Goal: Task Accomplishment & Management: Use online tool/utility

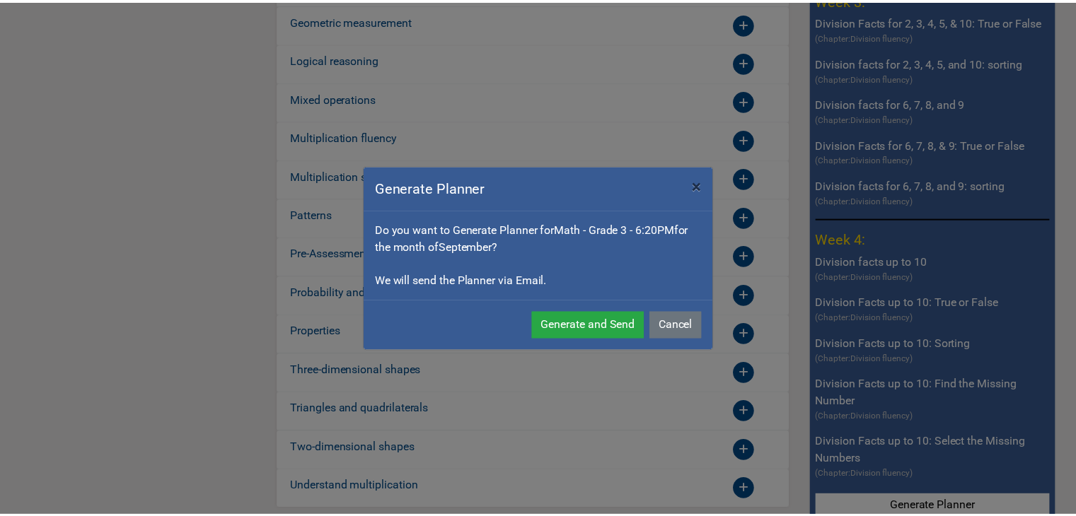
scroll to position [2272, 0]
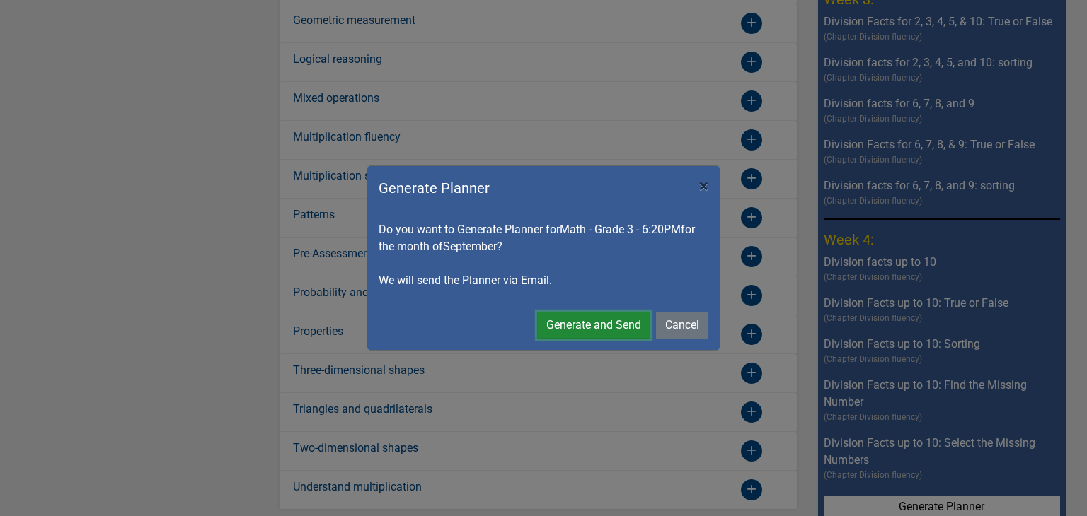
click at [614, 332] on button "Generate and Send" at bounding box center [593, 325] width 113 height 27
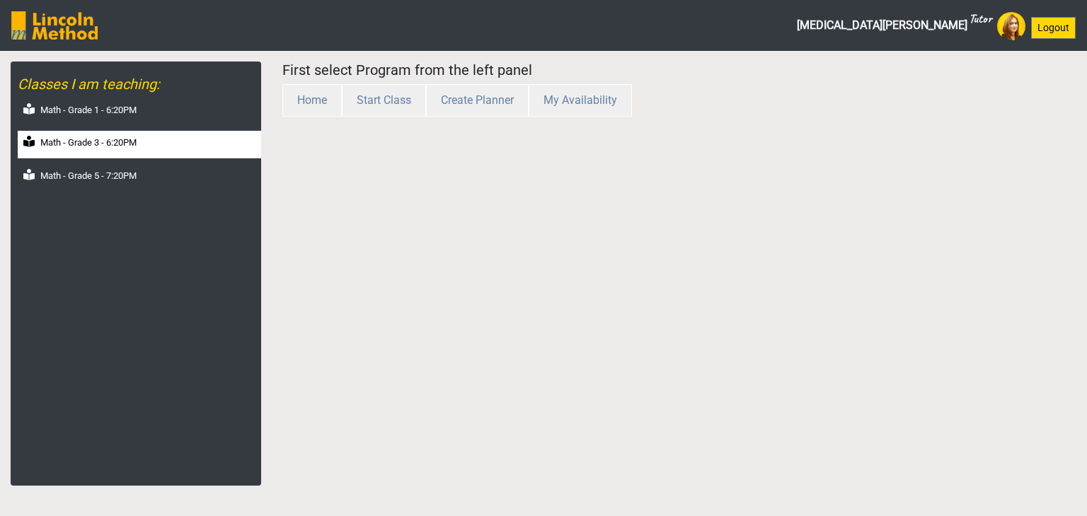
click at [143, 137] on div "Math - Grade 3 - 6:20PM" at bounding box center [139, 145] width 243 height 28
select select "month"
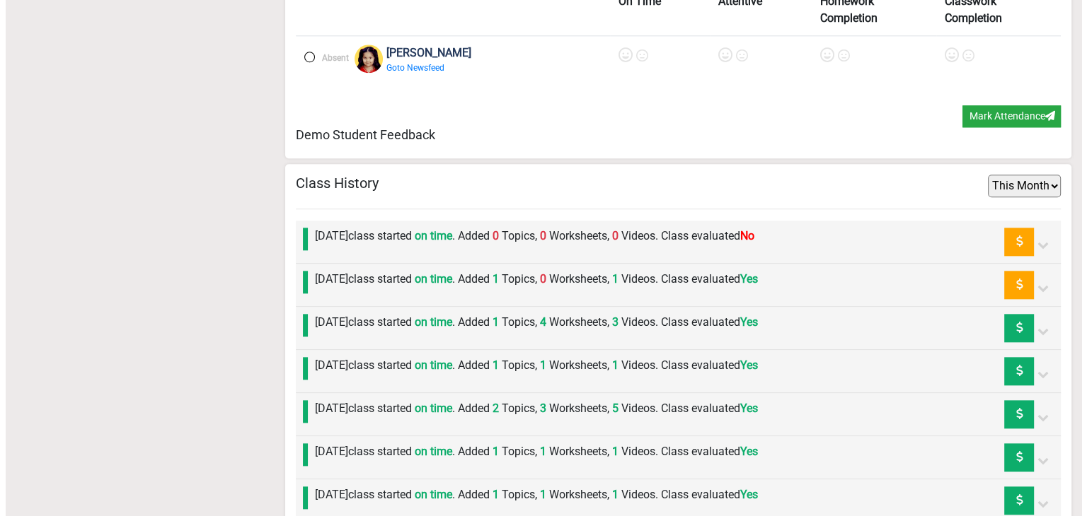
scroll to position [1698, 0]
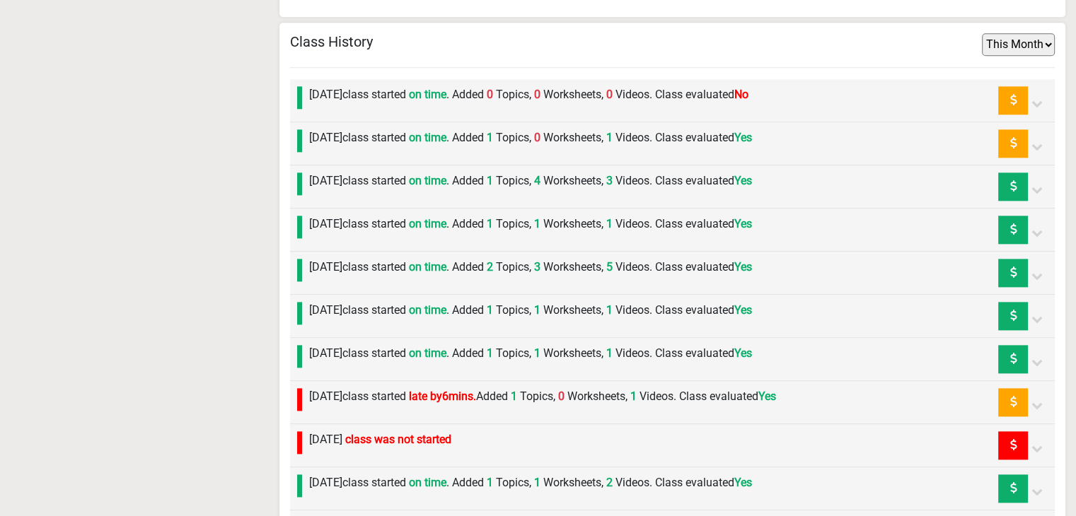
click at [392, 88] on label "Monday 1st September class started on time . Added 0 Topics, 0 Worksheets, 0 Vi…" at bounding box center [528, 94] width 439 height 17
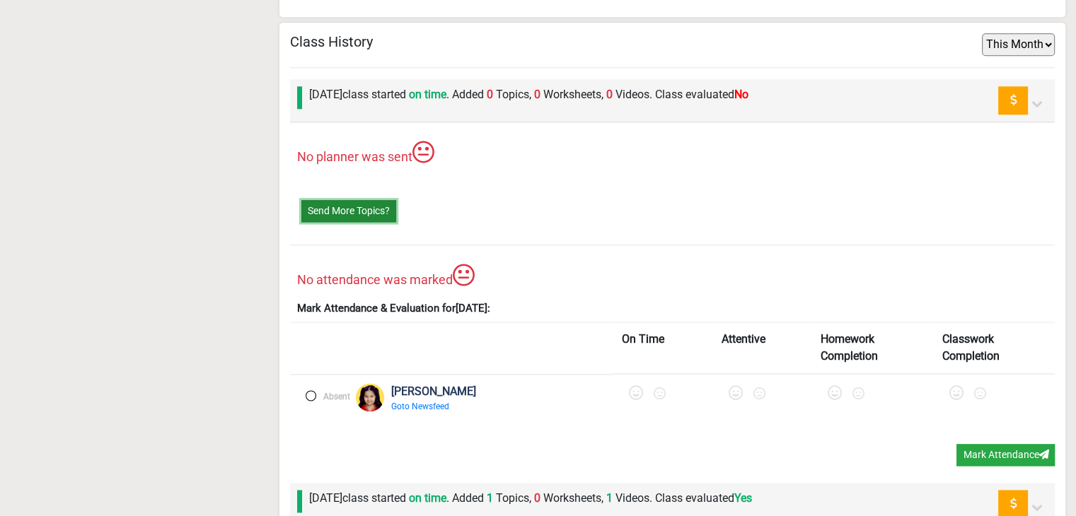
click at [374, 211] on button "Send More Topics?" at bounding box center [348, 211] width 95 height 22
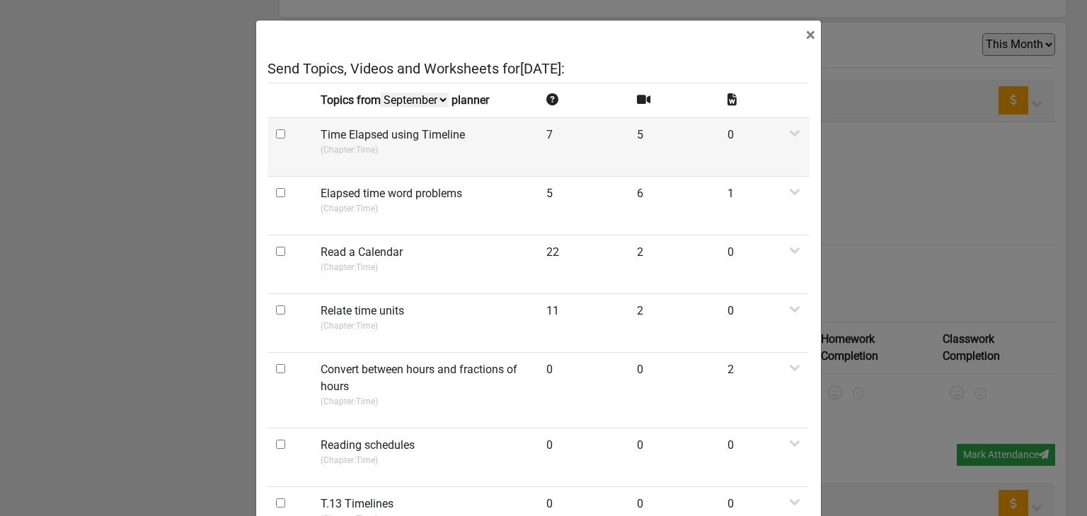
click at [276, 133] on input "checkbox" at bounding box center [280, 133] width 9 height 9
checkbox input "true"
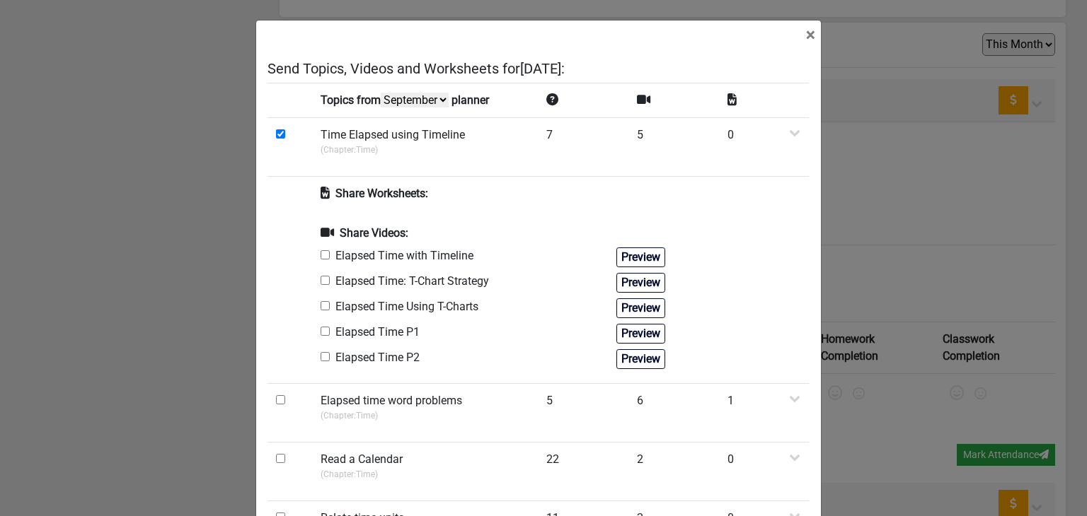
click at [322, 256] on input "checkbox" at bounding box center [324, 254] width 9 height 9
checkbox input "true"
click at [322, 282] on input "checkbox" at bounding box center [324, 280] width 9 height 9
checkbox input "true"
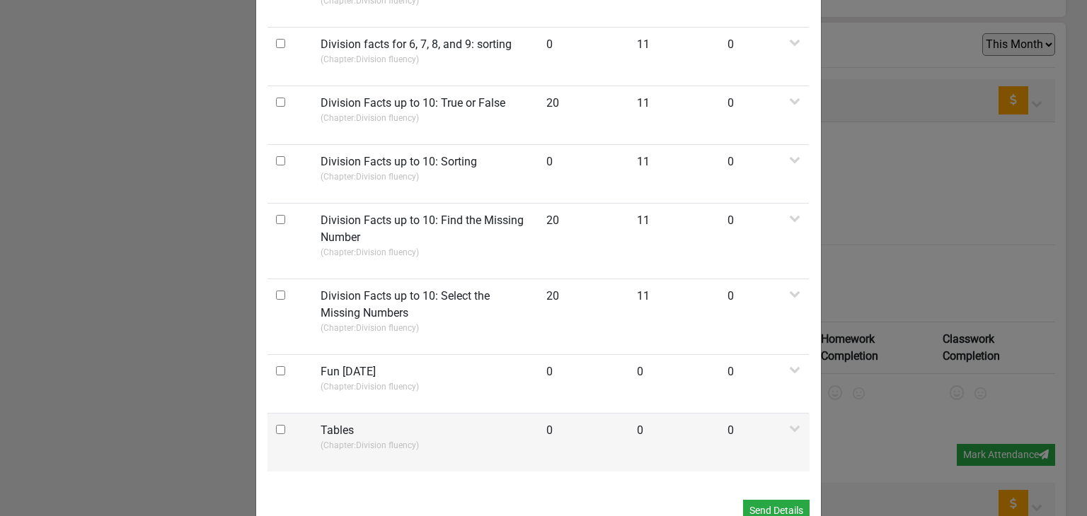
scroll to position [1128, 0]
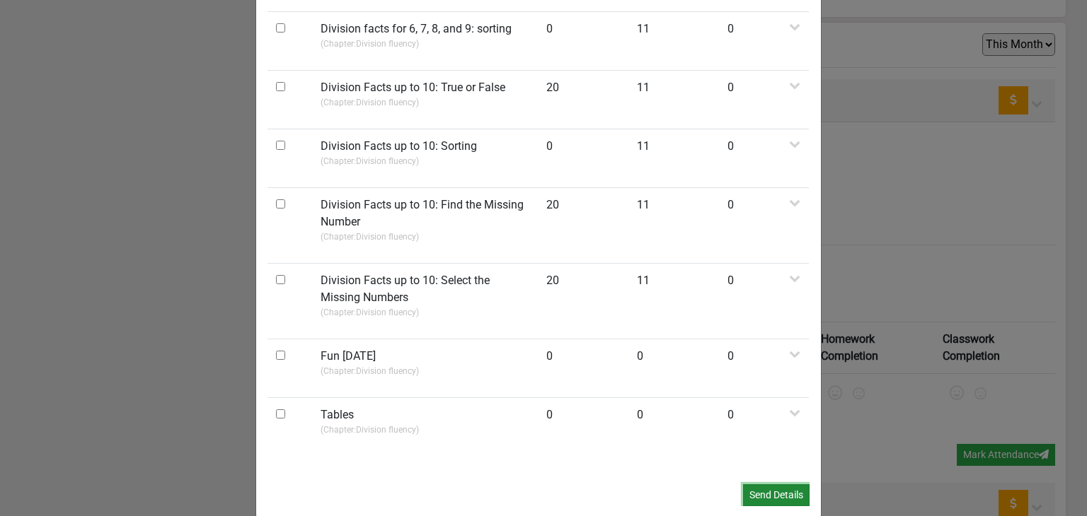
click at [774, 485] on button "Send Details" at bounding box center [776, 496] width 67 height 22
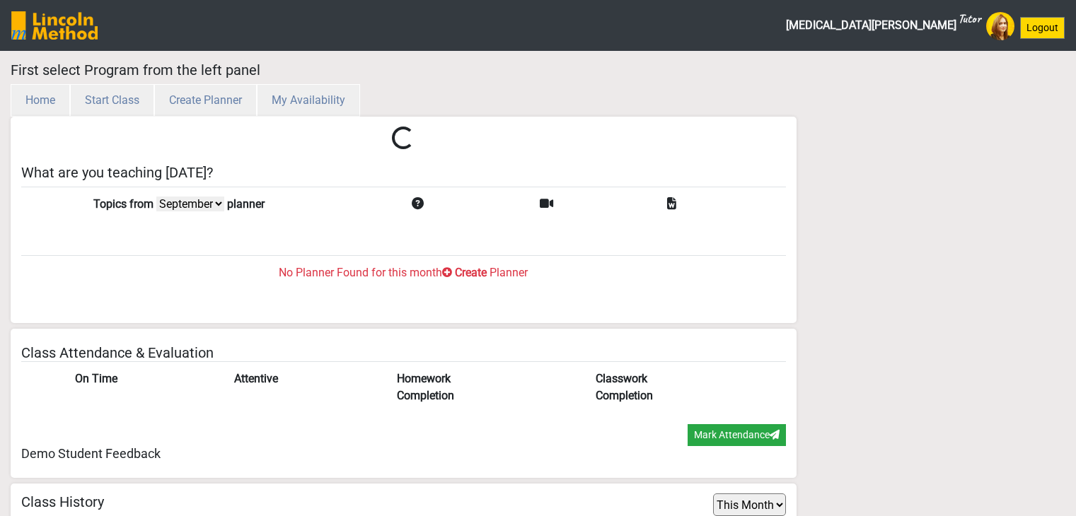
select select "month"
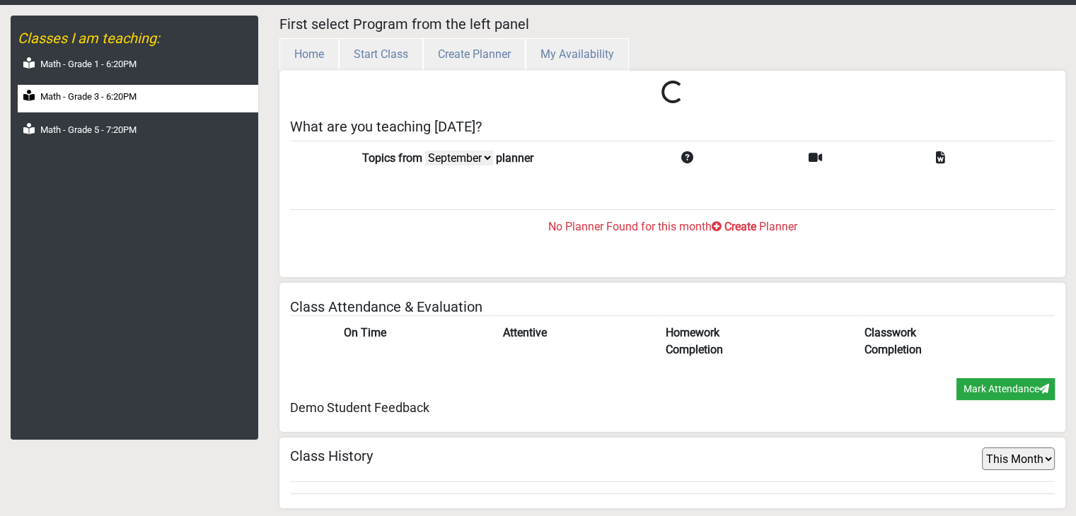
click at [117, 100] on label "Math - Grade 3 - 6:20PM" at bounding box center [88, 97] width 96 height 14
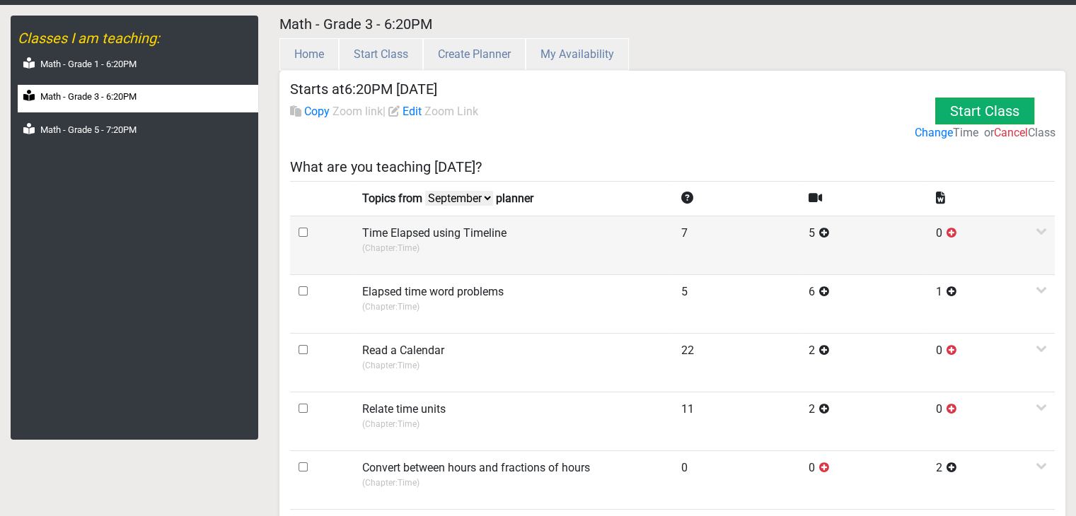
click at [300, 233] on input "checkbox" at bounding box center [303, 232] width 9 height 9
checkbox input "true"
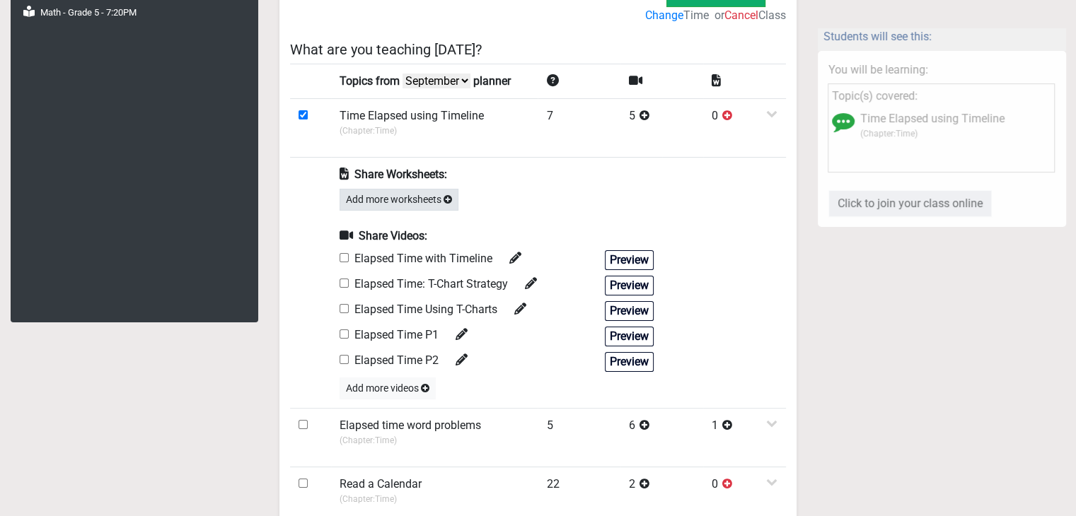
scroll to position [329, 0]
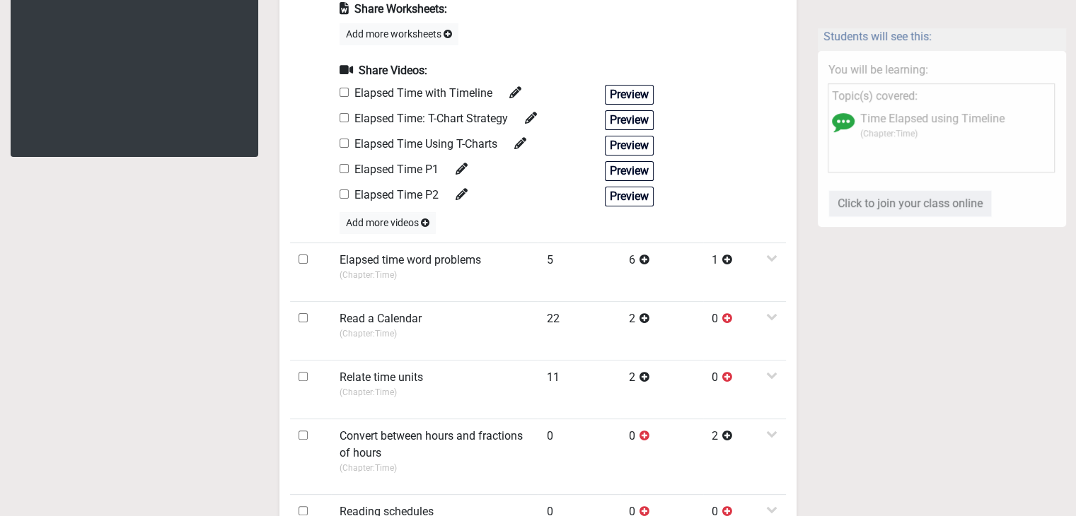
click at [345, 193] on input "checkbox" at bounding box center [344, 194] width 9 height 9
checkbox input "true"
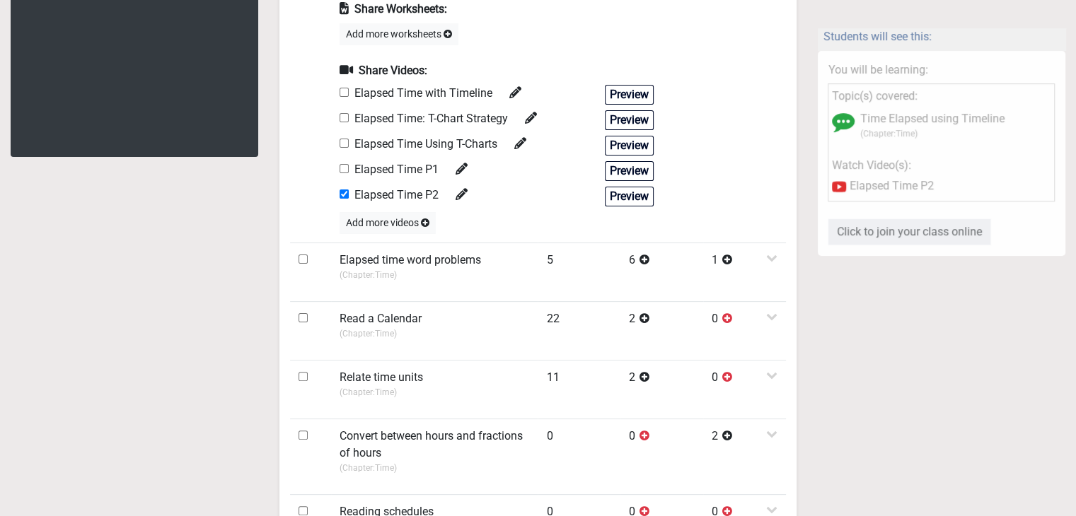
click at [345, 170] on input "checkbox" at bounding box center [344, 168] width 9 height 9
checkbox input "true"
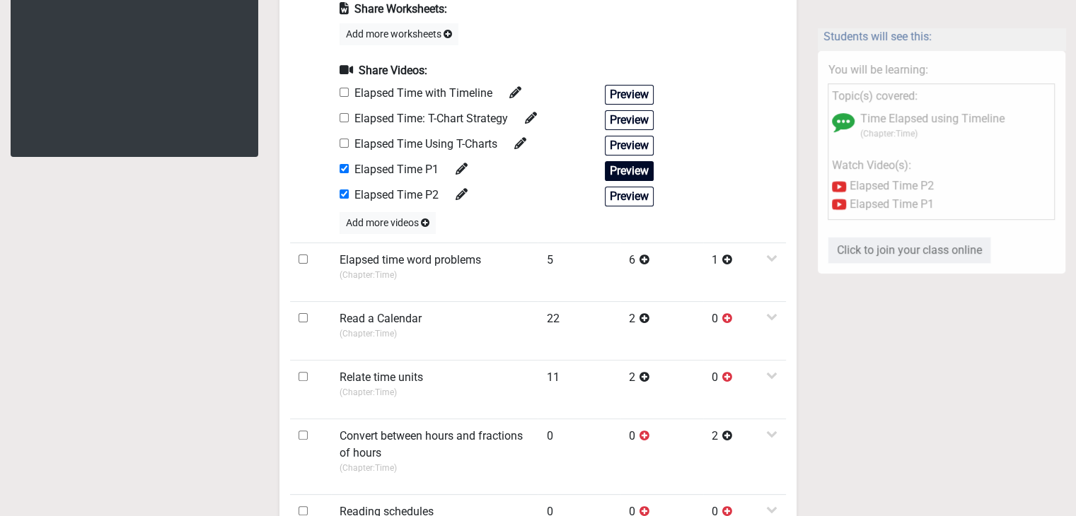
click at [632, 171] on button "Preview" at bounding box center [629, 171] width 49 height 20
click at [615, 196] on button "Preview" at bounding box center [629, 197] width 49 height 20
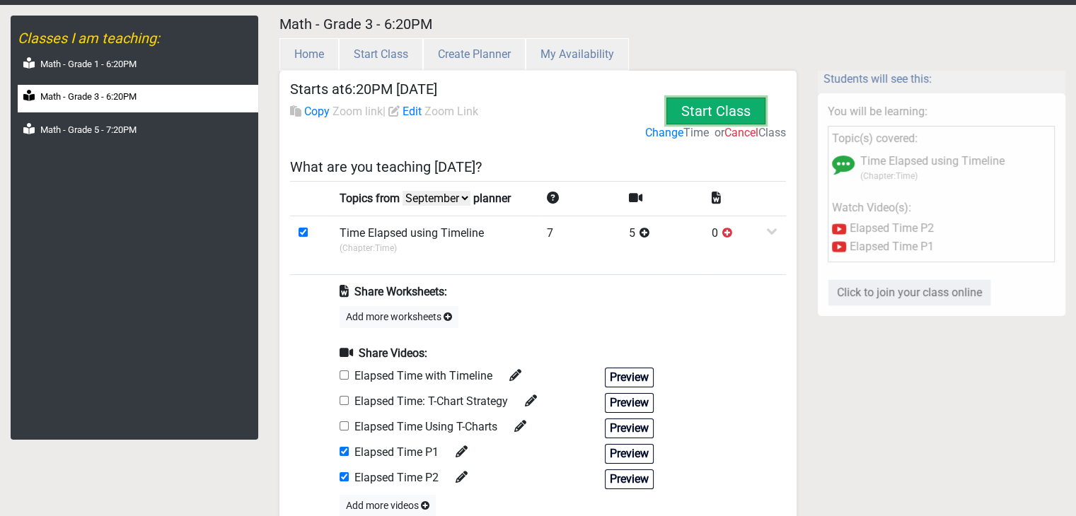
click at [693, 112] on button "Start Class" at bounding box center [716, 111] width 102 height 40
